Goal: Navigation & Orientation: Find specific page/section

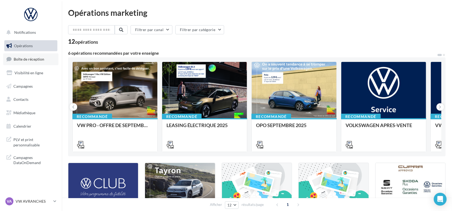
click at [52, 57] on link "Boîte de réception" at bounding box center [30, 59] width 55 height 12
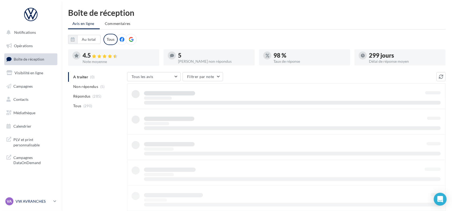
click at [23, 200] on p "VW AVRANCHES" at bounding box center [34, 201] width 36 height 5
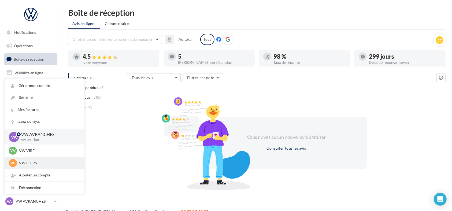
click at [31, 165] on p "VW FLERS" at bounding box center [48, 162] width 59 height 5
click at [35, 203] on p "VW AVRANCHES" at bounding box center [34, 201] width 36 height 5
